Goal: Information Seeking & Learning: Learn about a topic

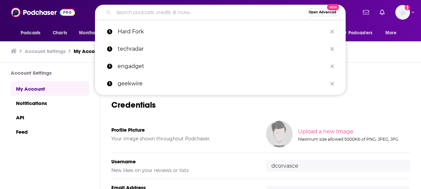
type input "Opening Bid Unfiltered"
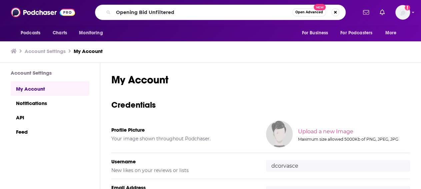
click at [202, 12] on input "Opening Bid Unfiltered" at bounding box center [202, 12] width 179 height 11
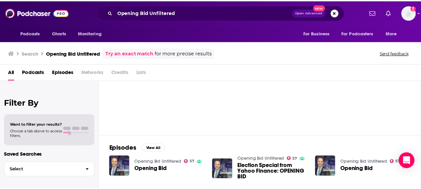
scroll to position [38, 0]
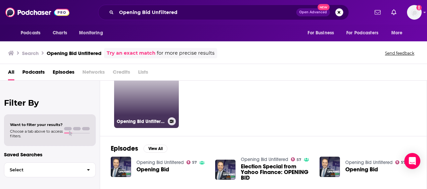
click at [142, 91] on link "57 Opening Bid Unfiltered" at bounding box center [146, 95] width 65 height 65
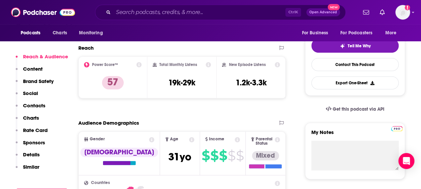
scroll to position [148, 0]
